Goal: Task Accomplishment & Management: Manage account settings

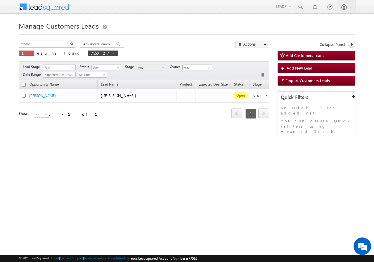
click at [43, 48] on div "755027 X 1 results found 755027" at bounding box center [68, 49] width 99 height 17
click at [39, 45] on input "755027" at bounding box center [44, 44] width 50 height 7
paste input "4625"
type input "754625"
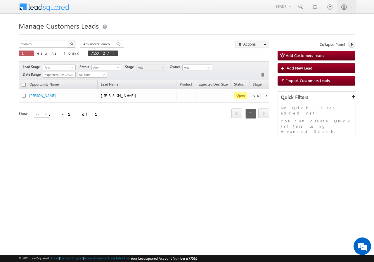
click at [71, 44] on img "button" at bounding box center [71, 43] width 3 height 3
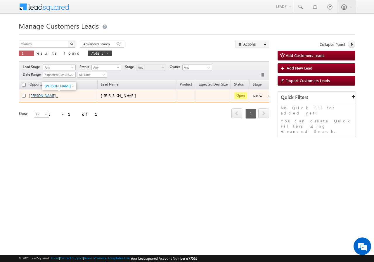
click at [38, 96] on link "[PERSON_NAME] -" at bounding box center [43, 96] width 29 height 4
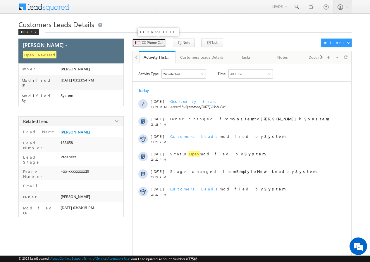
click at [155, 44] on span "CC Phone Call" at bounding box center [152, 42] width 21 height 5
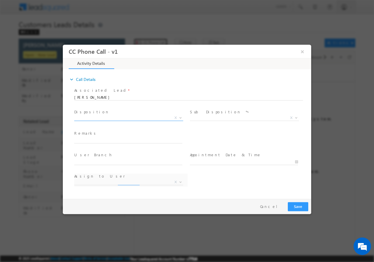
select select "abhishek.sharma3@sgrlimited.in"
click at [105, 119] on span "X" at bounding box center [128, 118] width 109 height 6
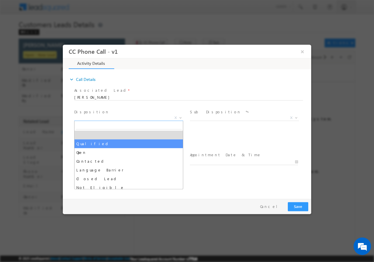
select select "Qualified"
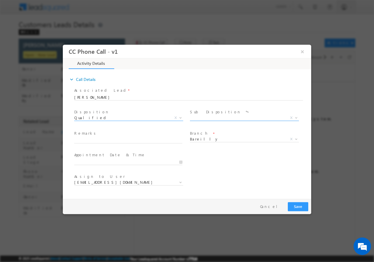
click at [206, 118] on span "X" at bounding box center [244, 118] width 109 height 6
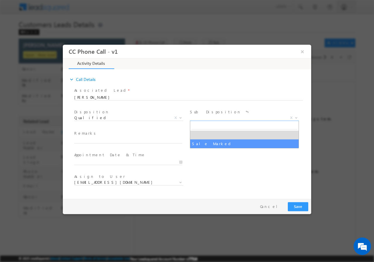
select select "Sale Marked"
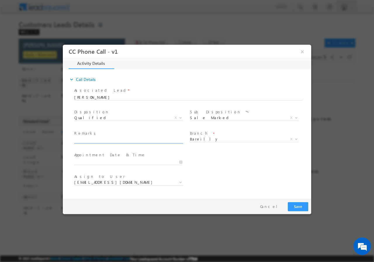
click at [121, 141] on input "text" at bounding box center [128, 140] width 108 height 6
paste input "754625//VB_Interested//Naushad Husain//7017231529//construction// loan req-5L//…"
type input "754625//VB_Interested//Naushad Husain//7017231529//construction// loan req-5L//…"
click at [180, 162] on input "08/12/2025 6:17 PM" at bounding box center [128, 162] width 108 height 6
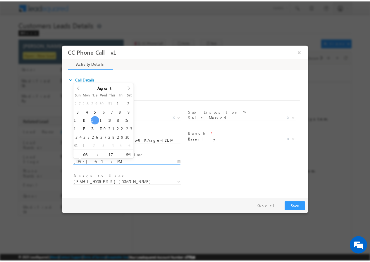
scroll to position [0, 0]
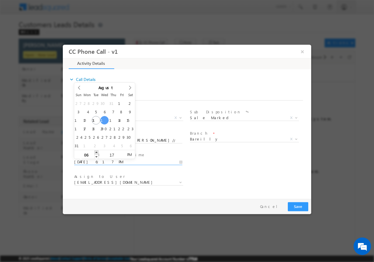
type input "08/13/2025 7:17 PM"
type input "07"
click at [95, 152] on span at bounding box center [96, 152] width 4 height 4
type input "08/13/2025 8:17 PM"
type input "08"
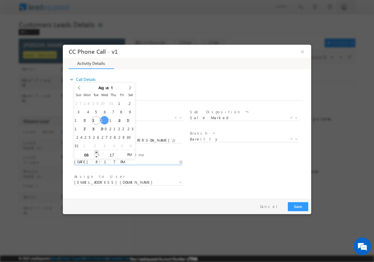
click at [95, 152] on span at bounding box center [96, 152] width 4 height 4
type input "08/13/2025 9:17 PM"
type input "09"
click at [95, 152] on span at bounding box center [96, 152] width 4 height 4
type input "08/13/2025 10:17 PM"
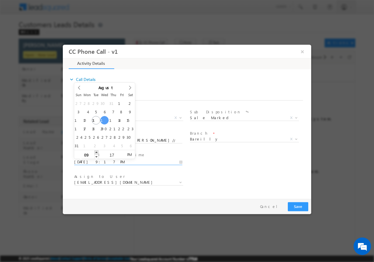
type input "10"
click at [95, 152] on span at bounding box center [96, 152] width 4 height 4
click at [113, 154] on input "17" at bounding box center [112, 155] width 24 height 4
type input "00"
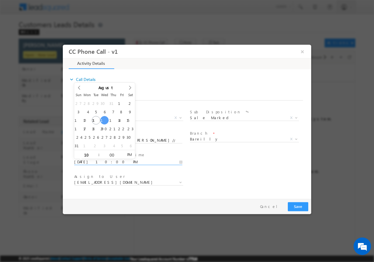
click at [228, 161] on div "User Branch * Appointment Date & Time * 08/13/2025 10:00 PM" at bounding box center [192, 162] width 238 height 22
click at [108, 162] on input "08/13/2025 10:00 PM" at bounding box center [128, 162] width 108 height 6
type input "08/13/2025 10:00 AM"
click at [128, 155] on span "AM" at bounding box center [129, 154] width 11 height 9
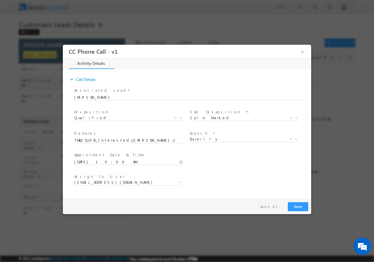
click at [216, 162] on div "User Branch * Appointment Date & Time * 08/13/2025 10:00 AM" at bounding box center [192, 162] width 238 height 22
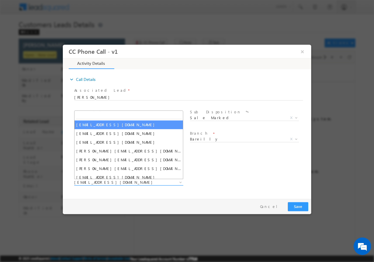
click at [141, 183] on span "abhishek.sharma3@sgrlimited.in" at bounding box center [121, 182] width 95 height 5
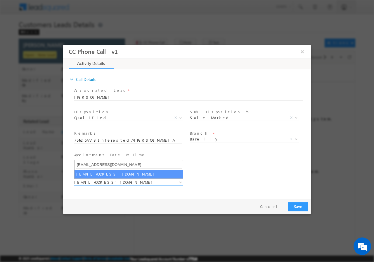
type input "abhishek.yadav1@sgrlimited.in"
select select "abhishek.yadav1@sgrlimited.in"
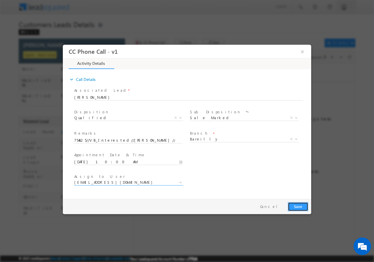
click at [293, 205] on button "Save" at bounding box center [298, 206] width 20 height 9
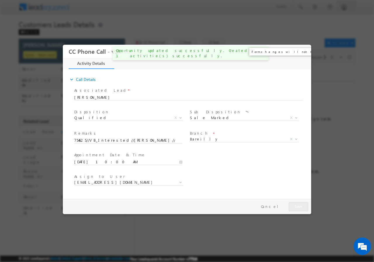
click at [303, 53] on button "×" at bounding box center [303, 51] width 10 height 11
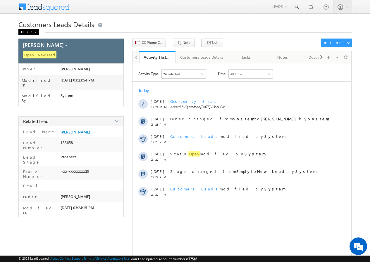
click at [29, 33] on div "Back" at bounding box center [28, 32] width 21 height 6
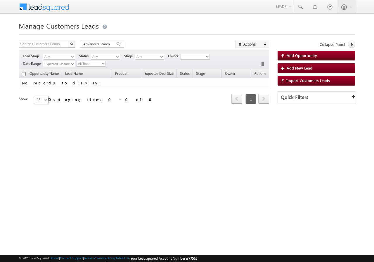
type input "754625"
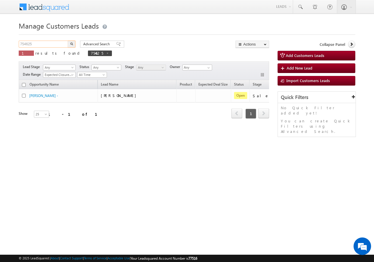
click at [41, 44] on input "754625" at bounding box center [44, 44] width 50 height 7
paste input "754625"
click at [46, 44] on input "754625754625" at bounding box center [44, 44] width 50 height 7
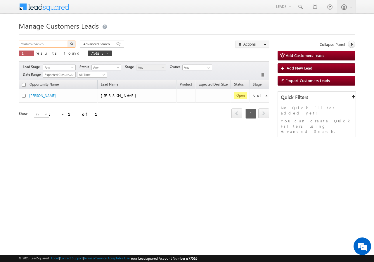
paste input "text"
type input "754625"
